Goal: Task Accomplishment & Management: Manage account settings

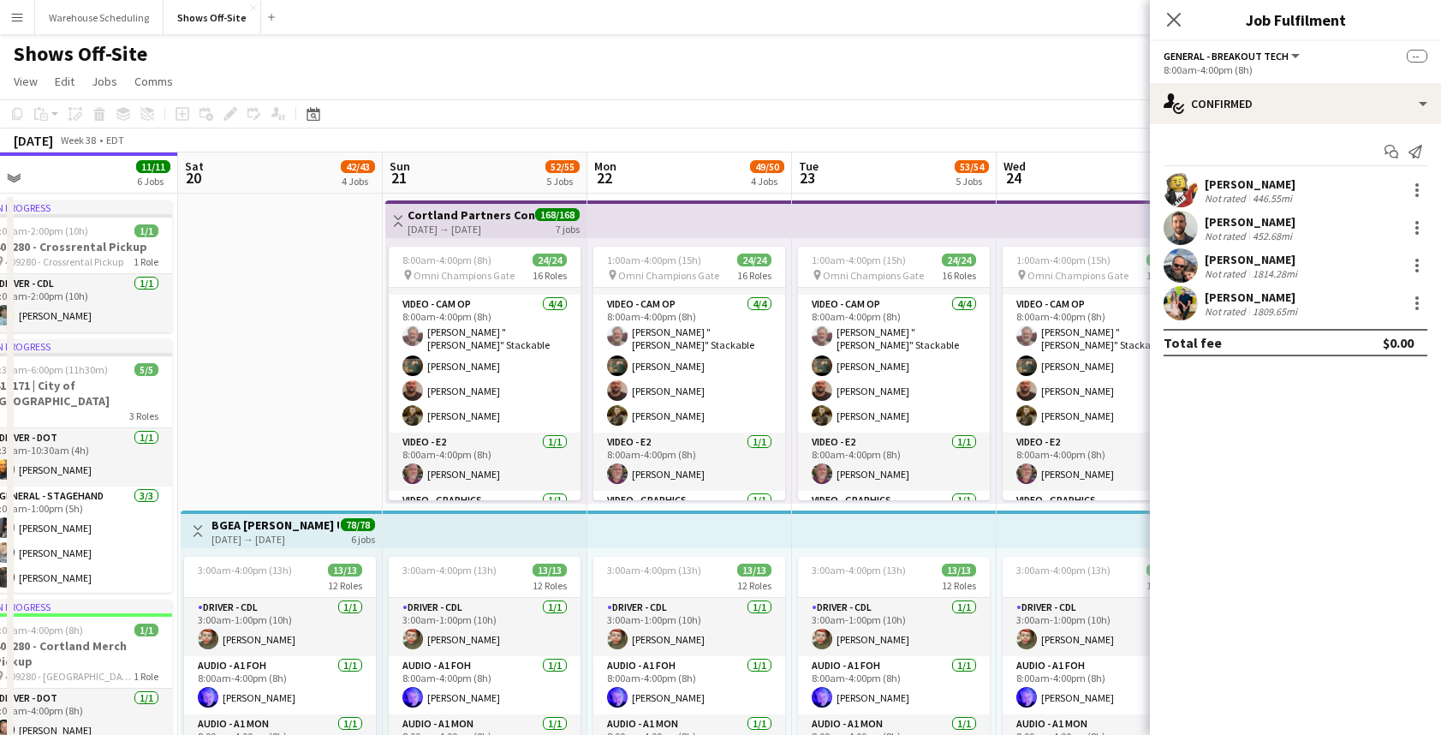
click at [463, 370] on app-card-role "Video - Cam Op [DATE] 8:00am-4:00pm (8h) [PERSON_NAME] "[PERSON_NAME]" Stackabl…" at bounding box center [485, 364] width 192 height 138
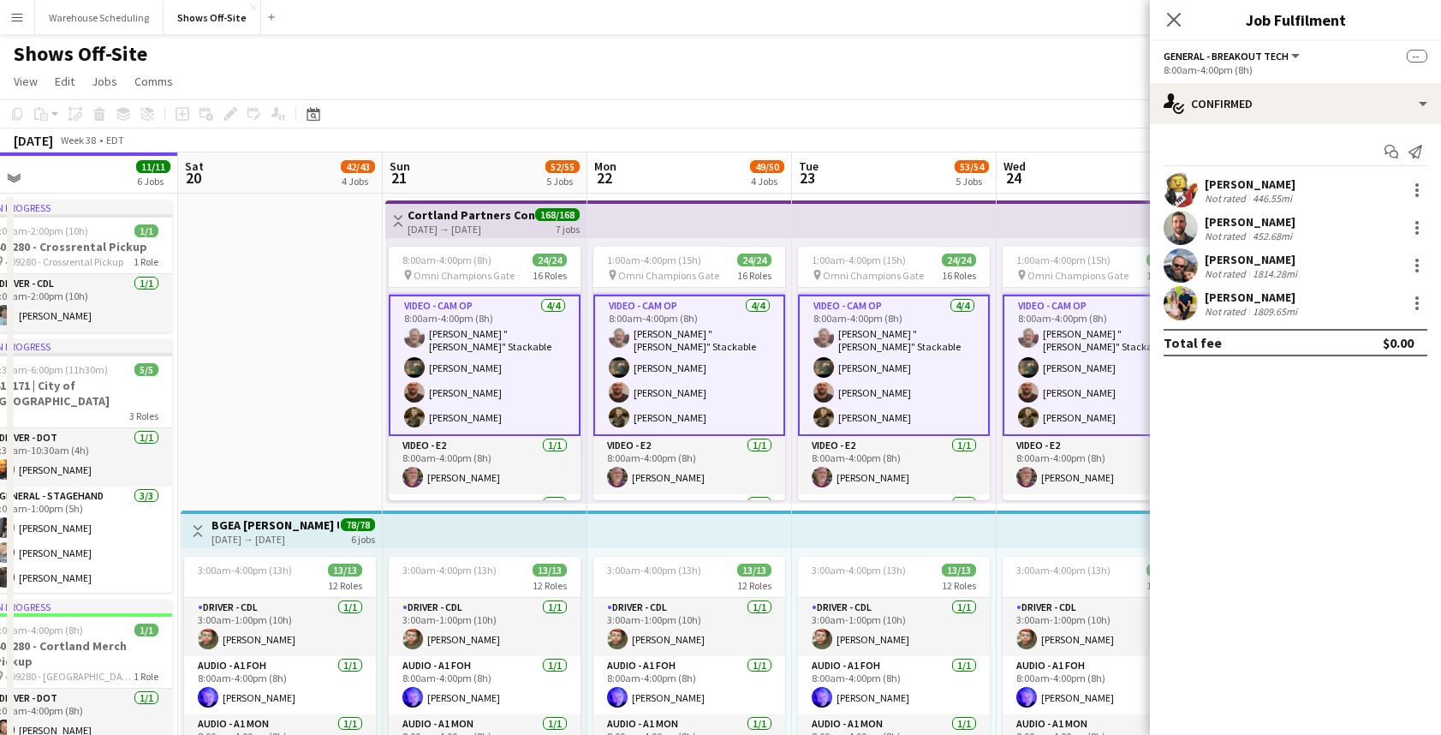
click at [463, 370] on app-card-role "Video - Cam Op [DATE] 8:00am-4:00pm (8h) [PERSON_NAME] "[PERSON_NAME]" Stackabl…" at bounding box center [485, 365] width 192 height 141
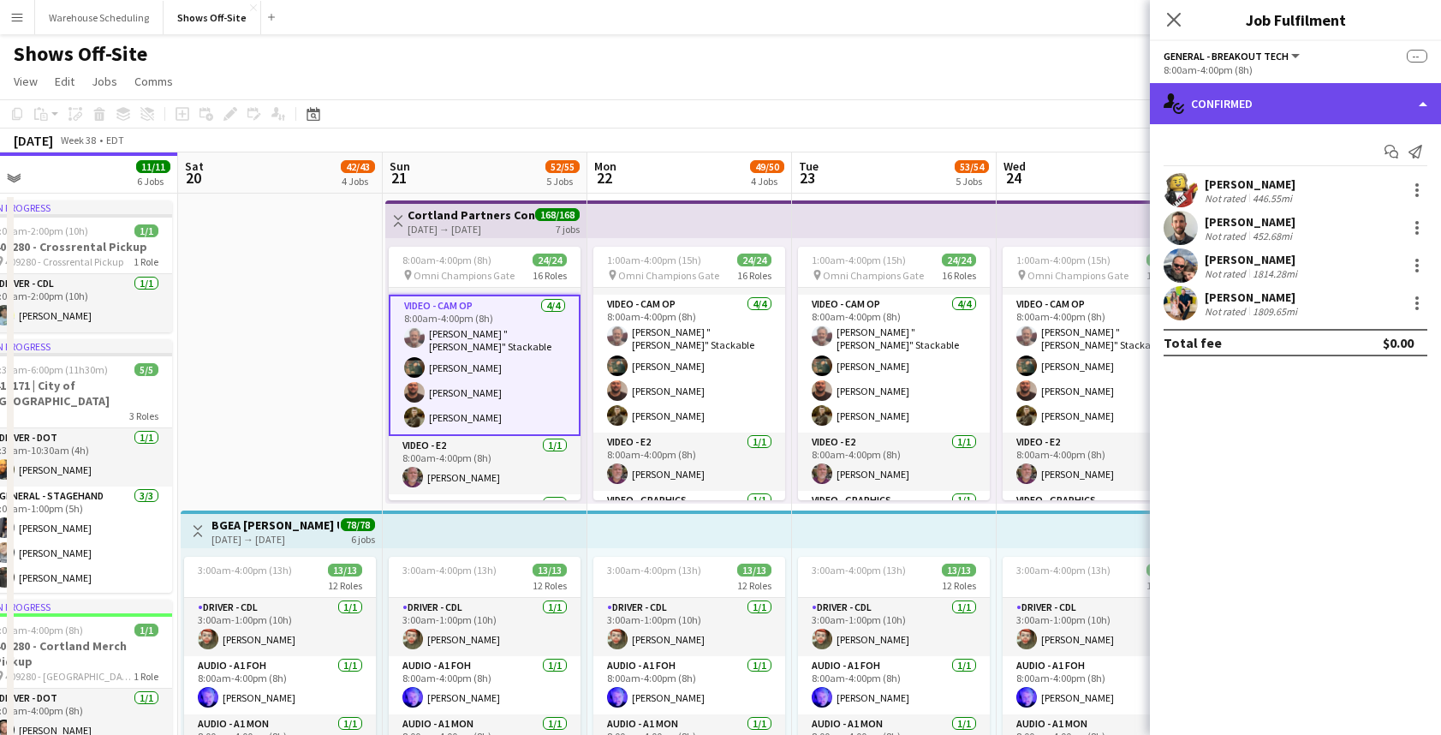
click at [1251, 108] on div "single-neutral-actions-check-2 Confirmed" at bounding box center [1295, 103] width 291 height 41
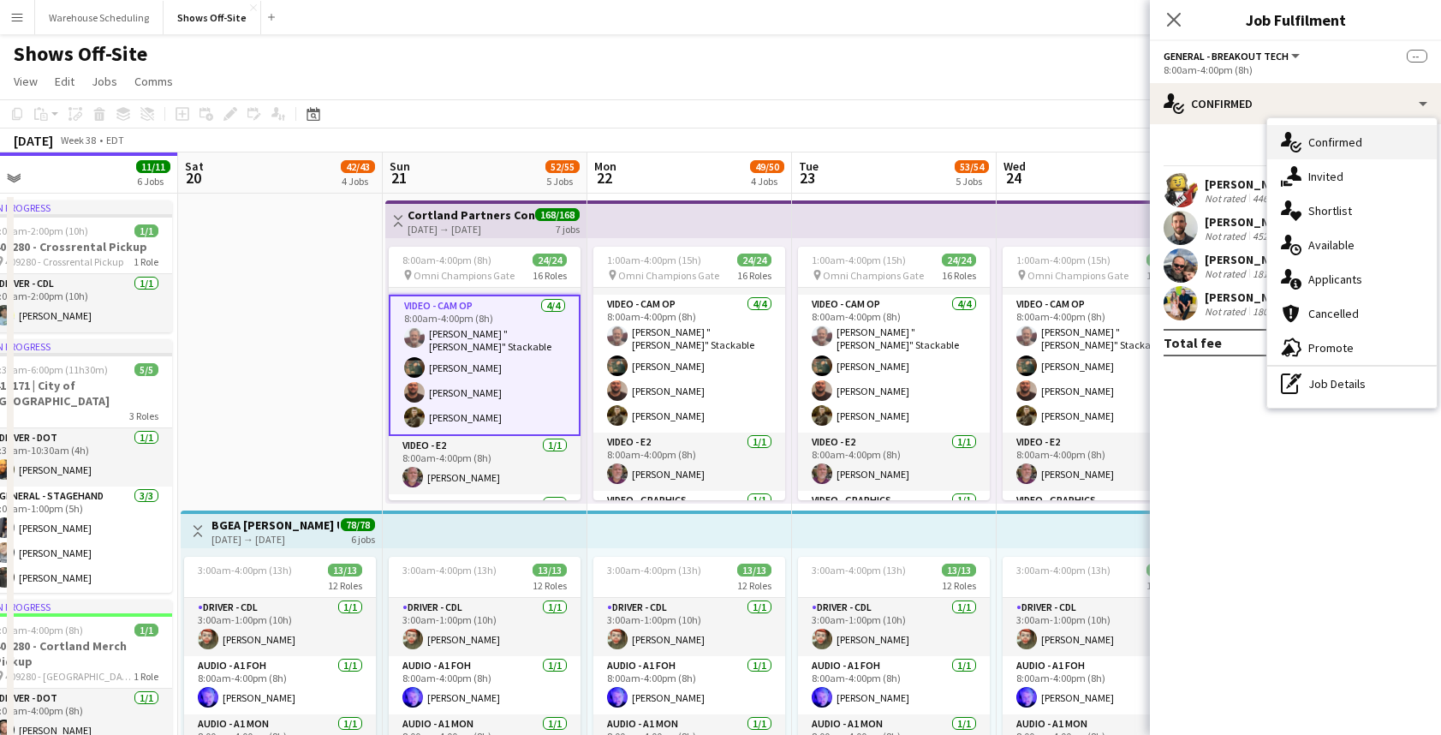
click at [1327, 152] on div "single-neutral-actions-check-2 Confirmed" at bounding box center [1352, 142] width 170 height 34
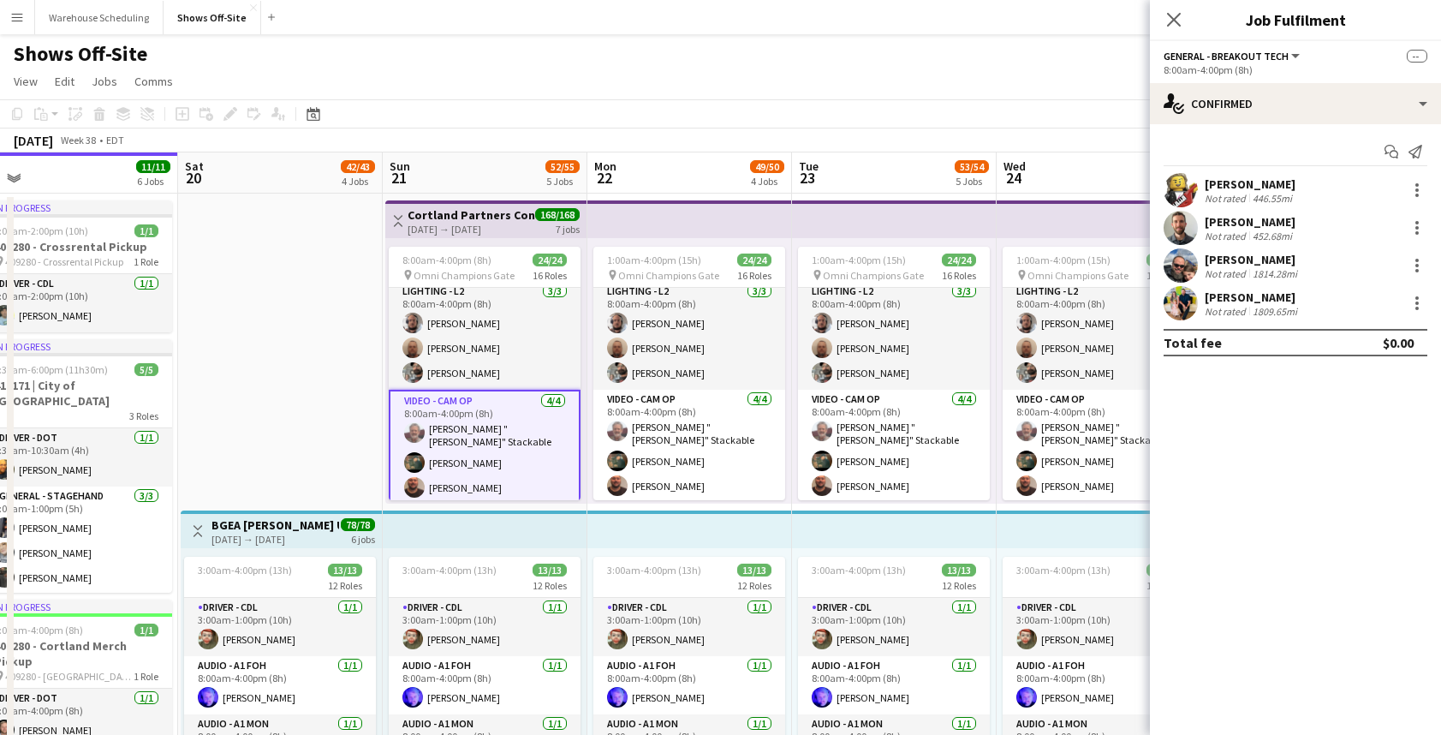
scroll to position [308, 0]
